Goal: Information Seeking & Learning: Learn about a topic

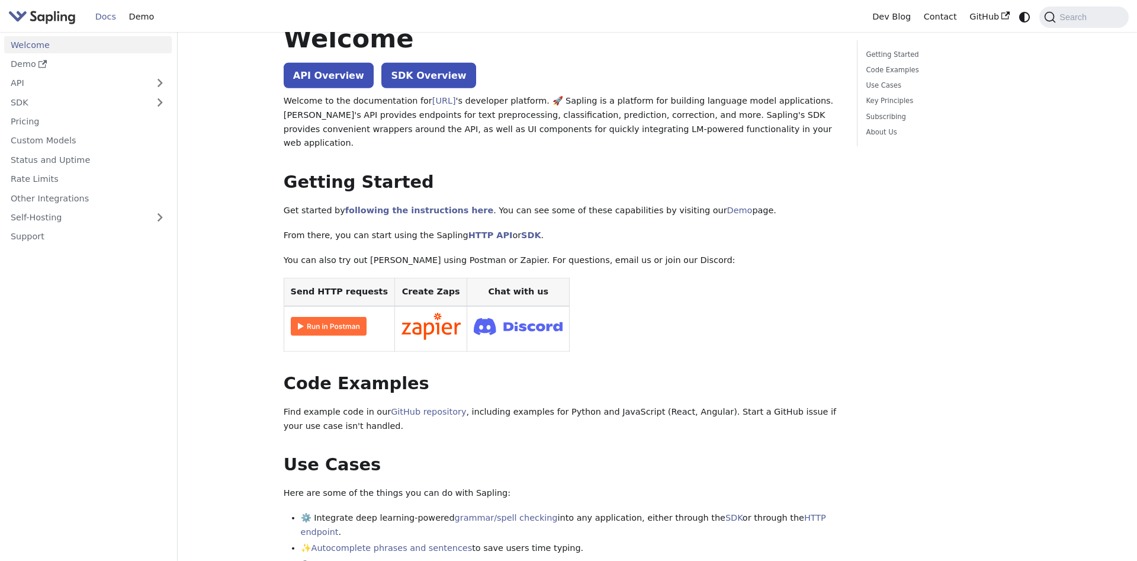
scroll to position [60, 0]
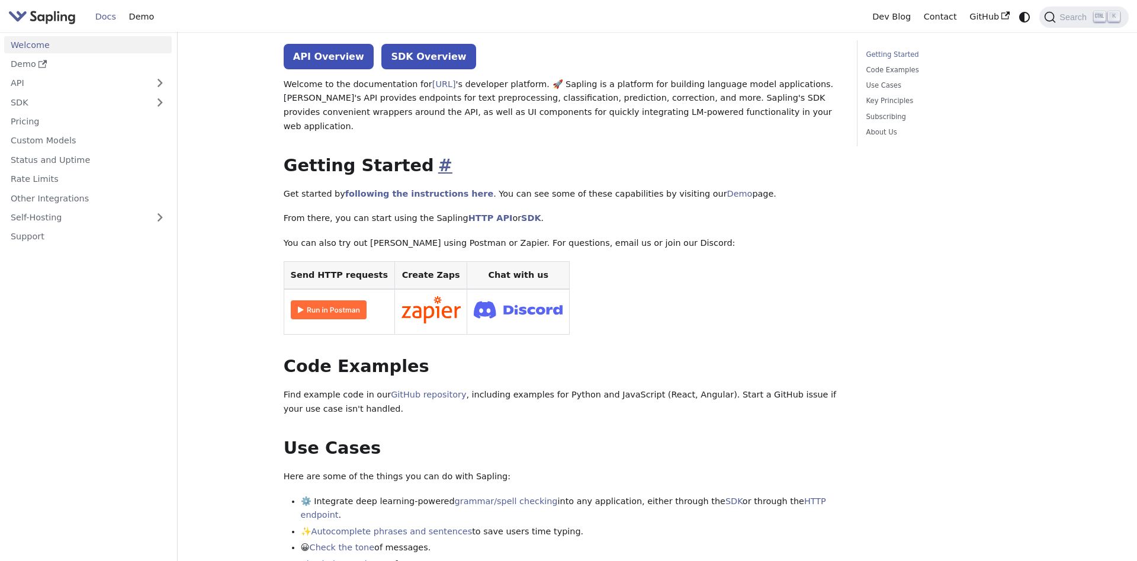
click at [434, 155] on link "​" at bounding box center [443, 165] width 18 height 20
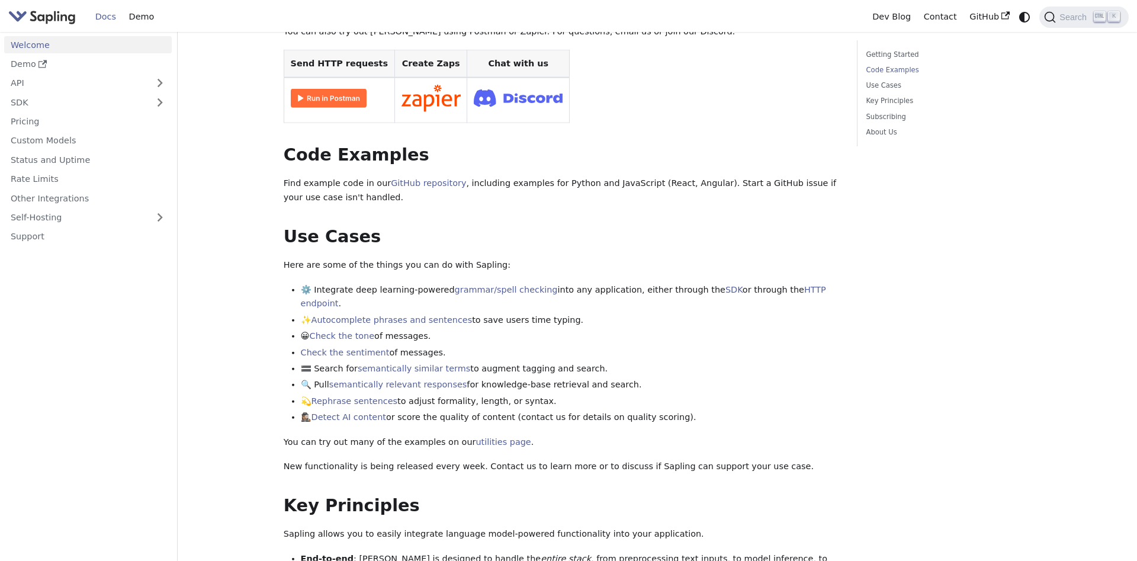
scroll to position [302, 0]
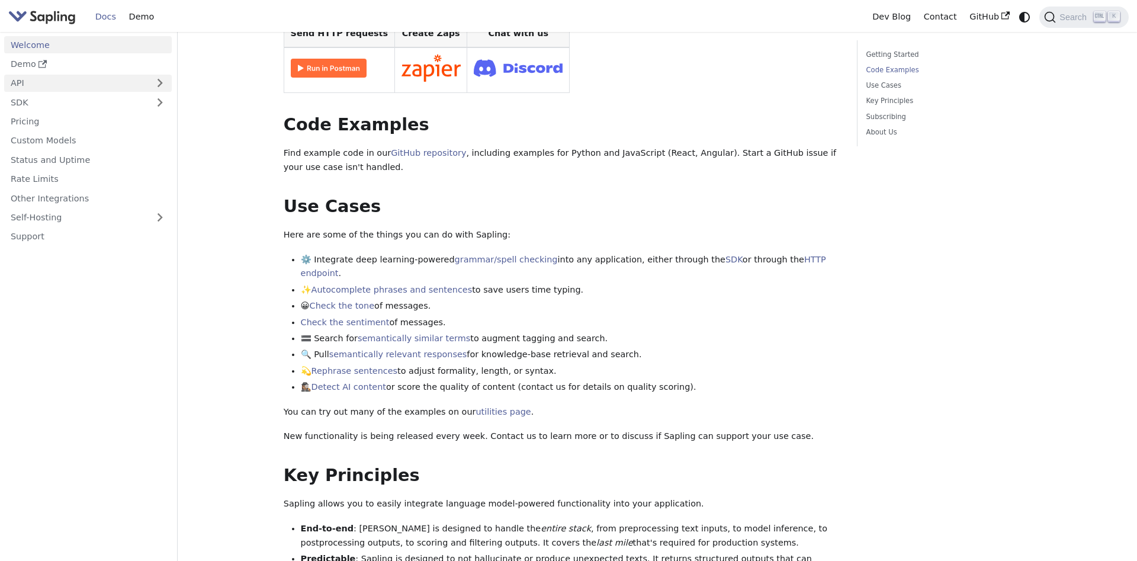
click at [86, 88] on link "API" at bounding box center [76, 83] width 144 height 17
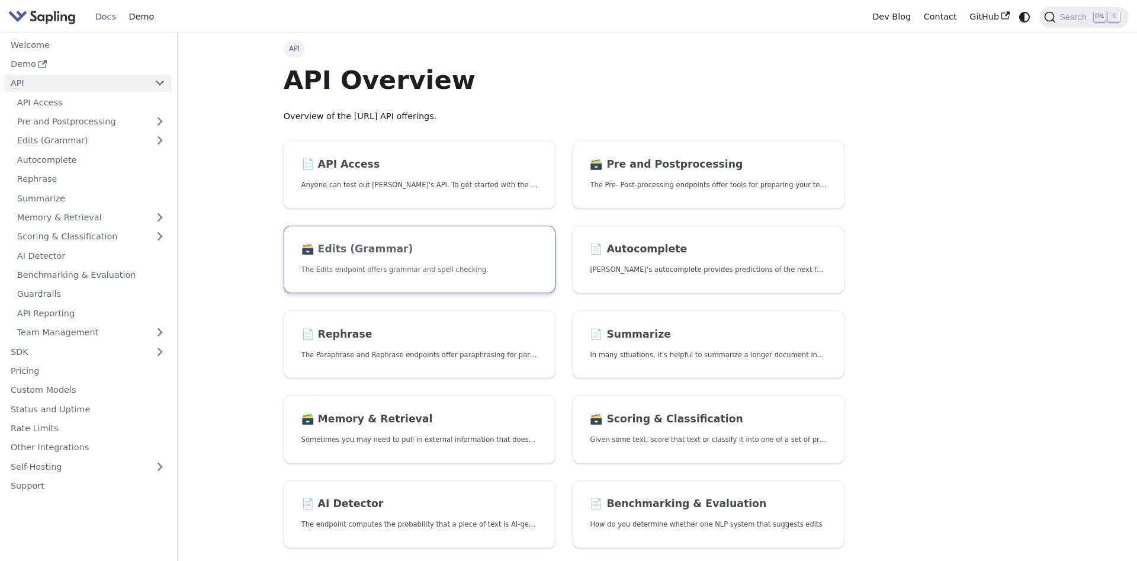
click at [361, 261] on link "🗃️ Edits (Grammar) The Edits endpoint offers grammar and spell checking." at bounding box center [420, 260] width 272 height 68
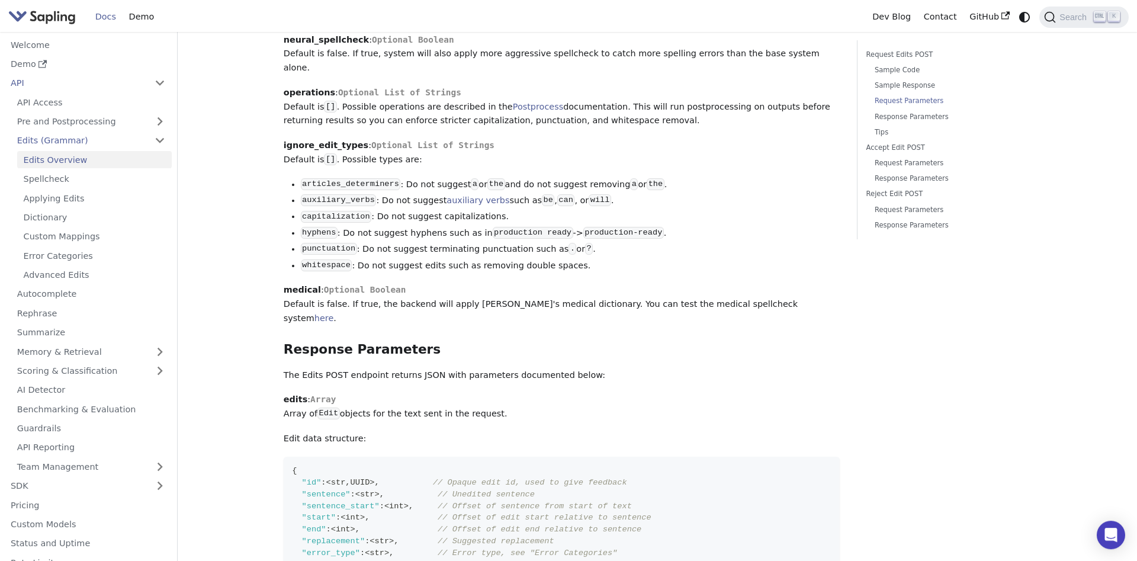
scroll to position [1511, 0]
